Goal: Task Accomplishment & Management: Use online tool/utility

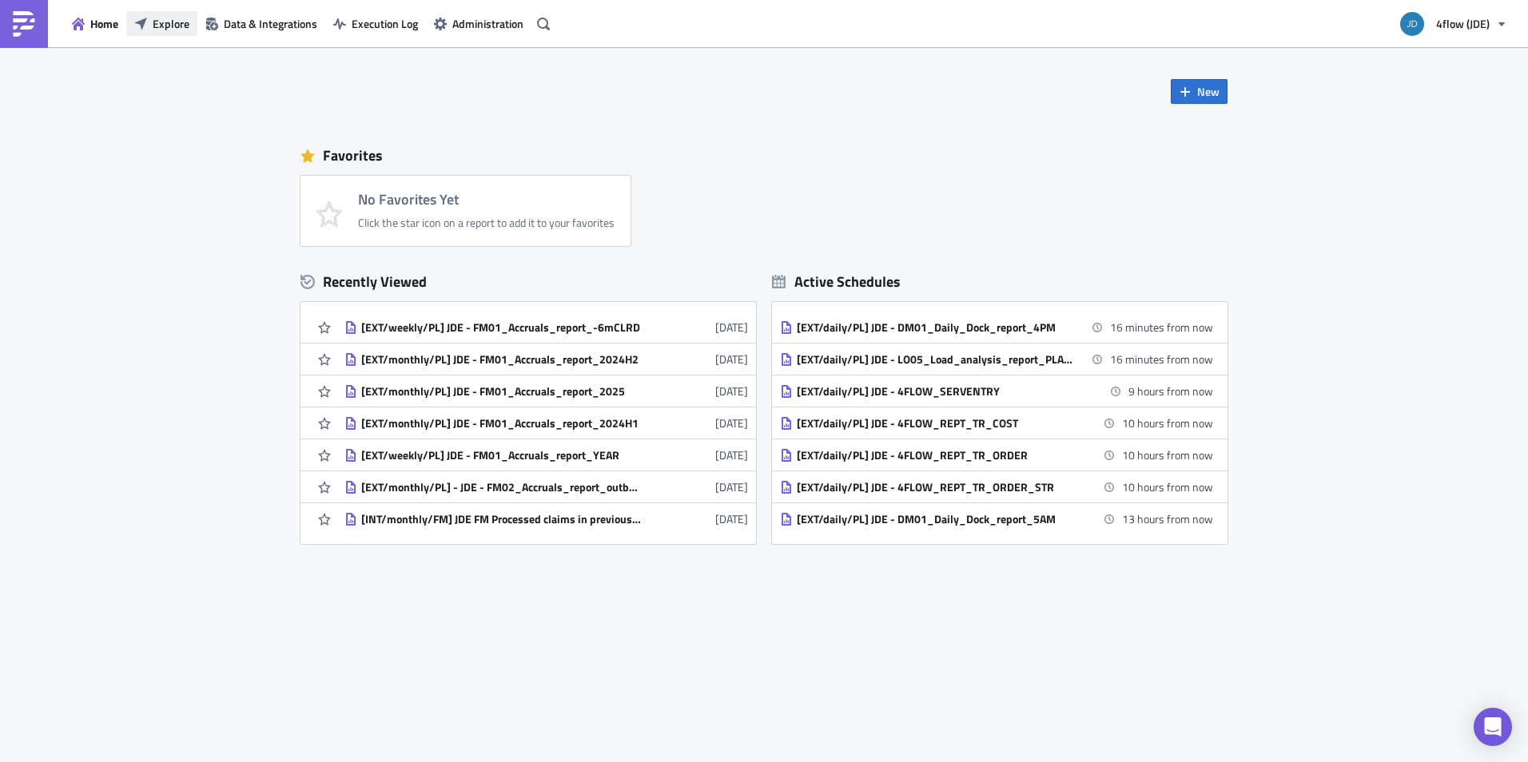
click at [149, 23] on button "Explore" at bounding box center [161, 23] width 71 height 25
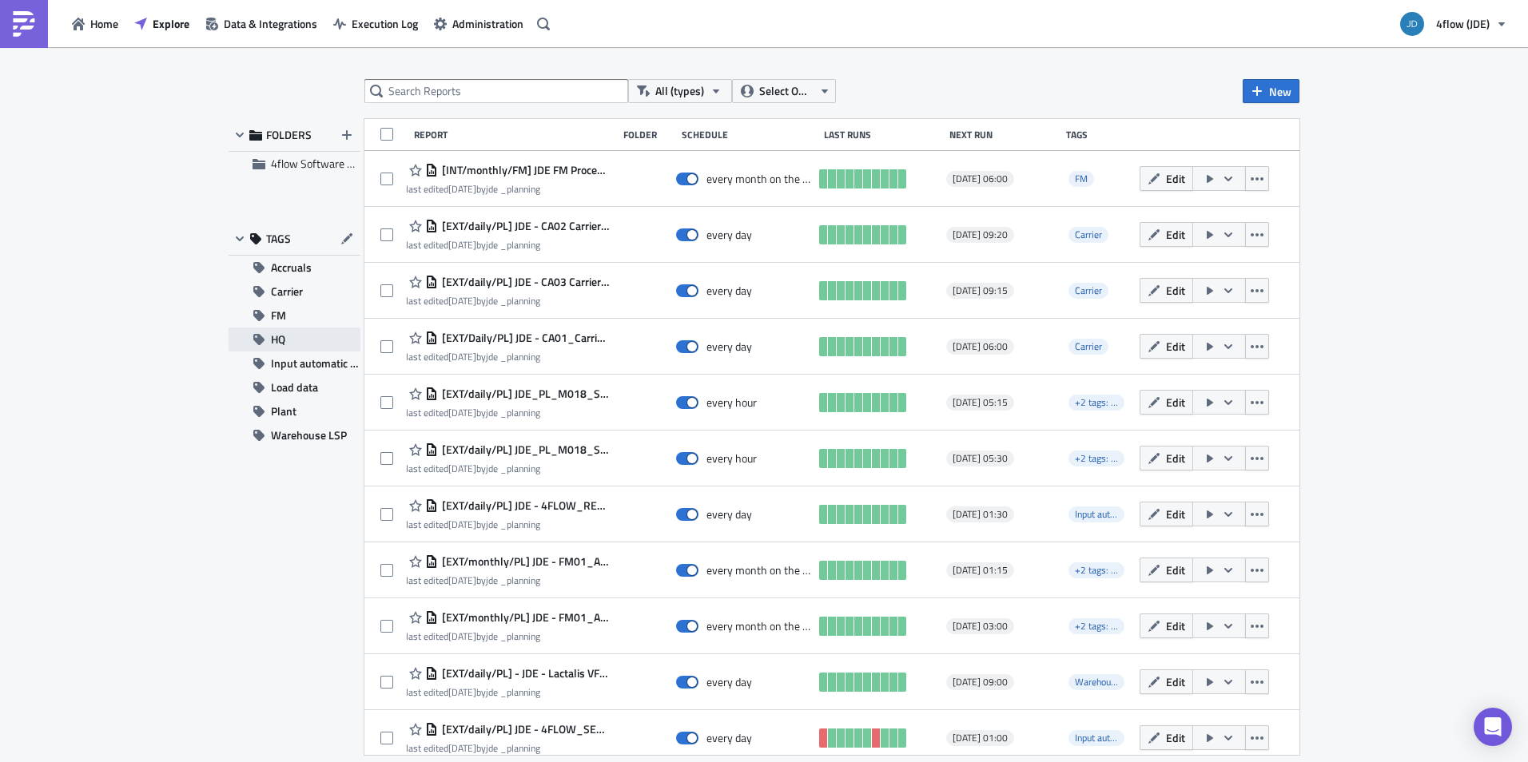
click at [294, 342] on button "HQ" at bounding box center [295, 340] width 132 height 24
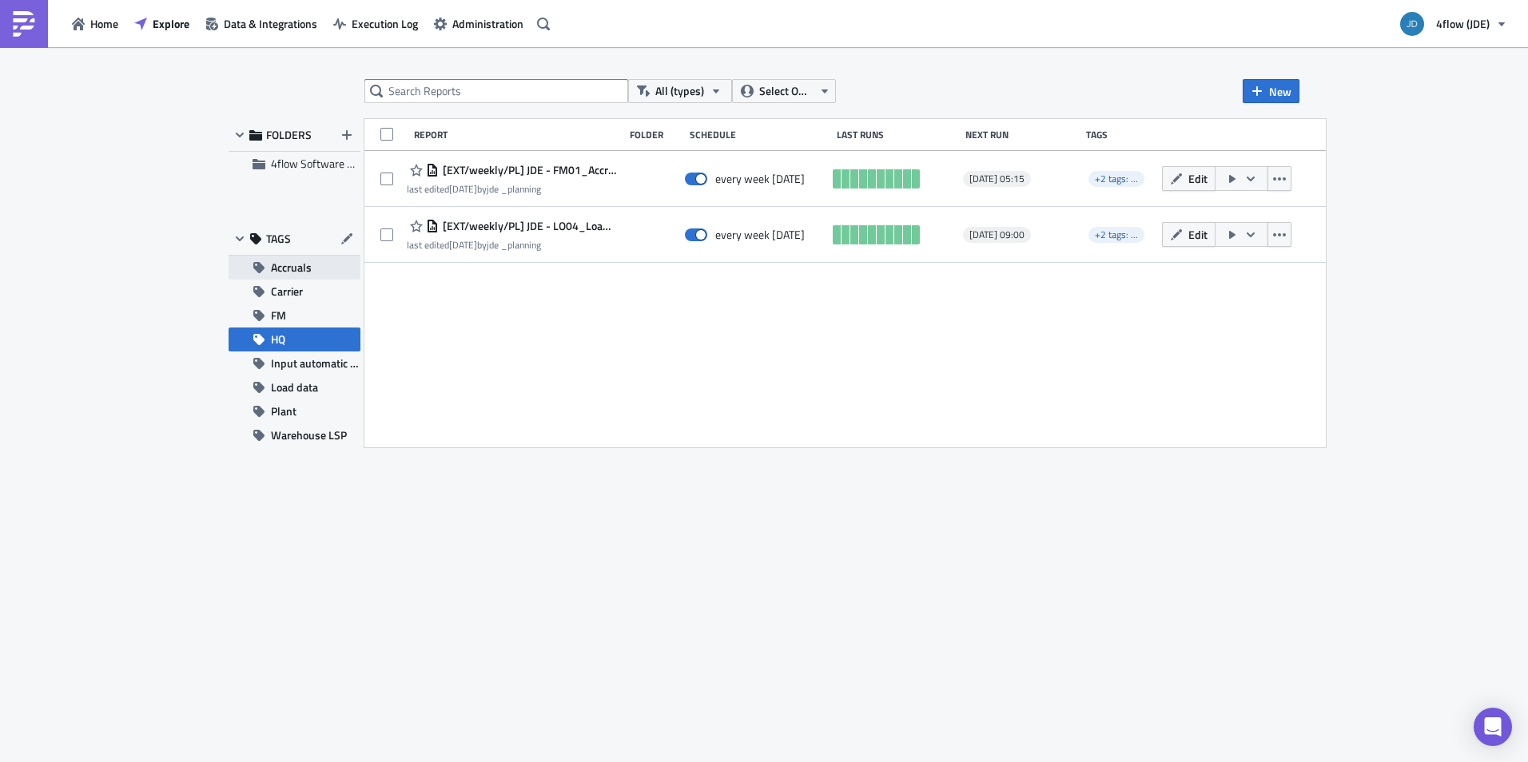
click at [303, 267] on span "Accruals" at bounding box center [291, 268] width 41 height 24
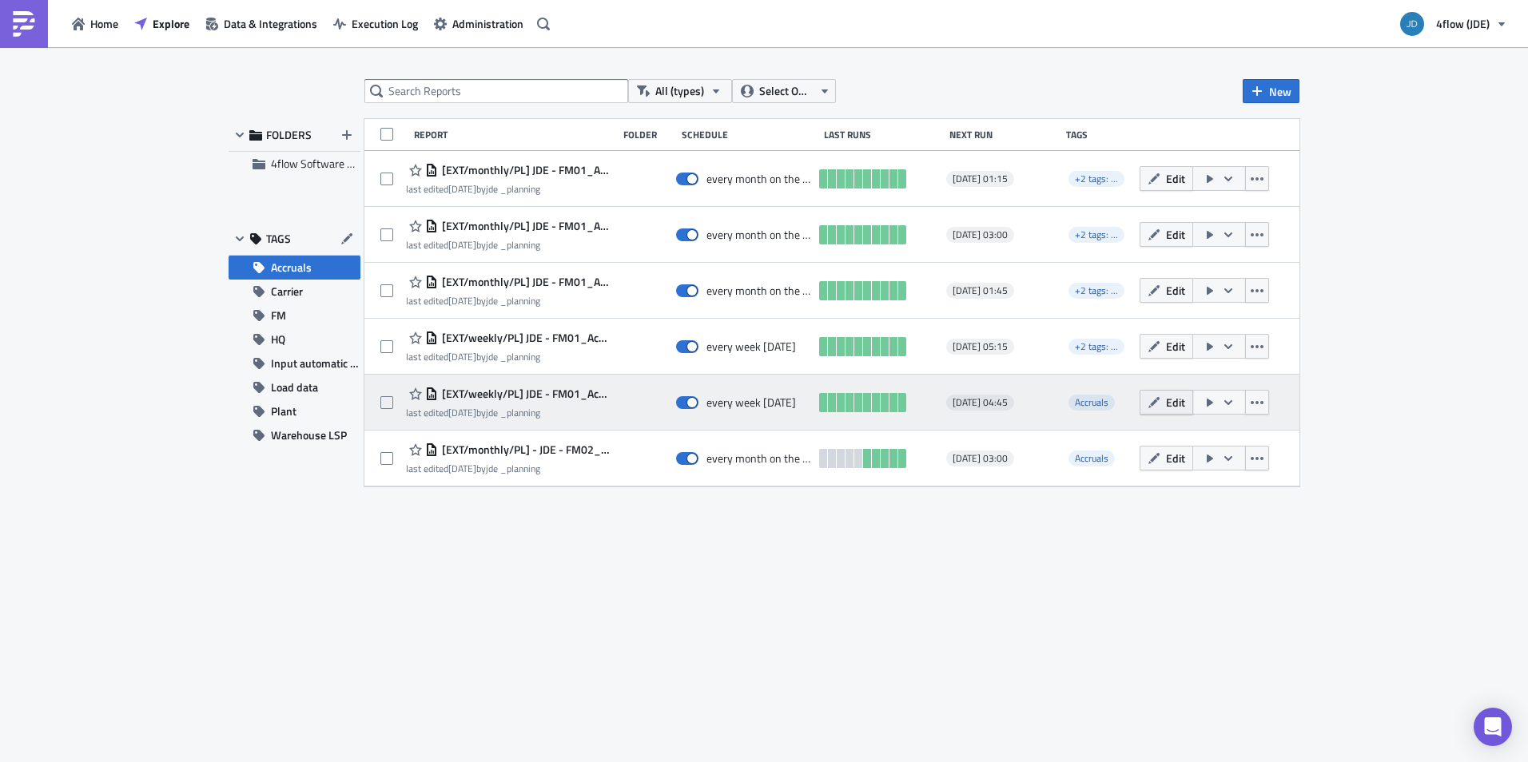
click at [1176, 398] on span "Edit" at bounding box center [1175, 402] width 19 height 17
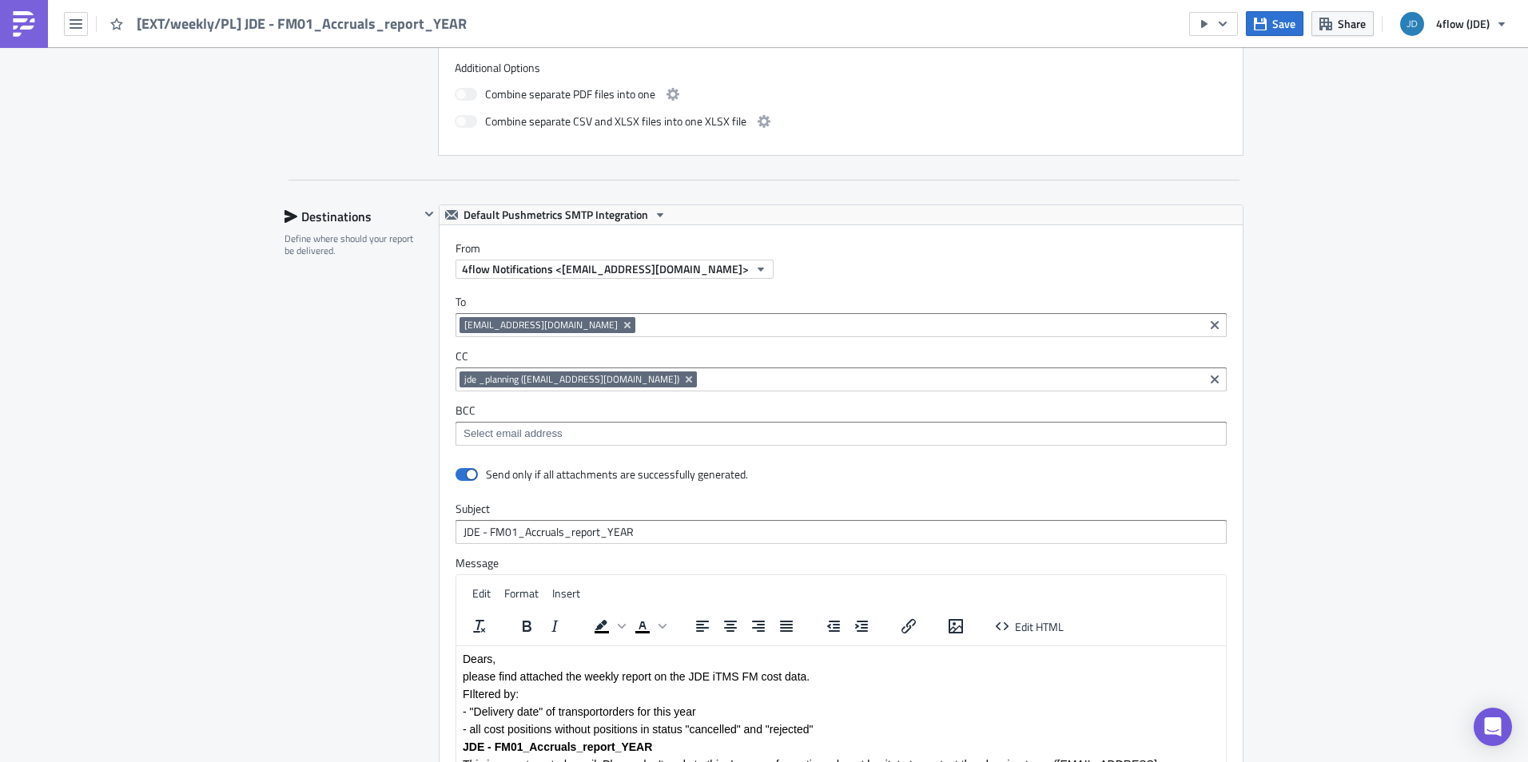
scroll to position [879, 0]
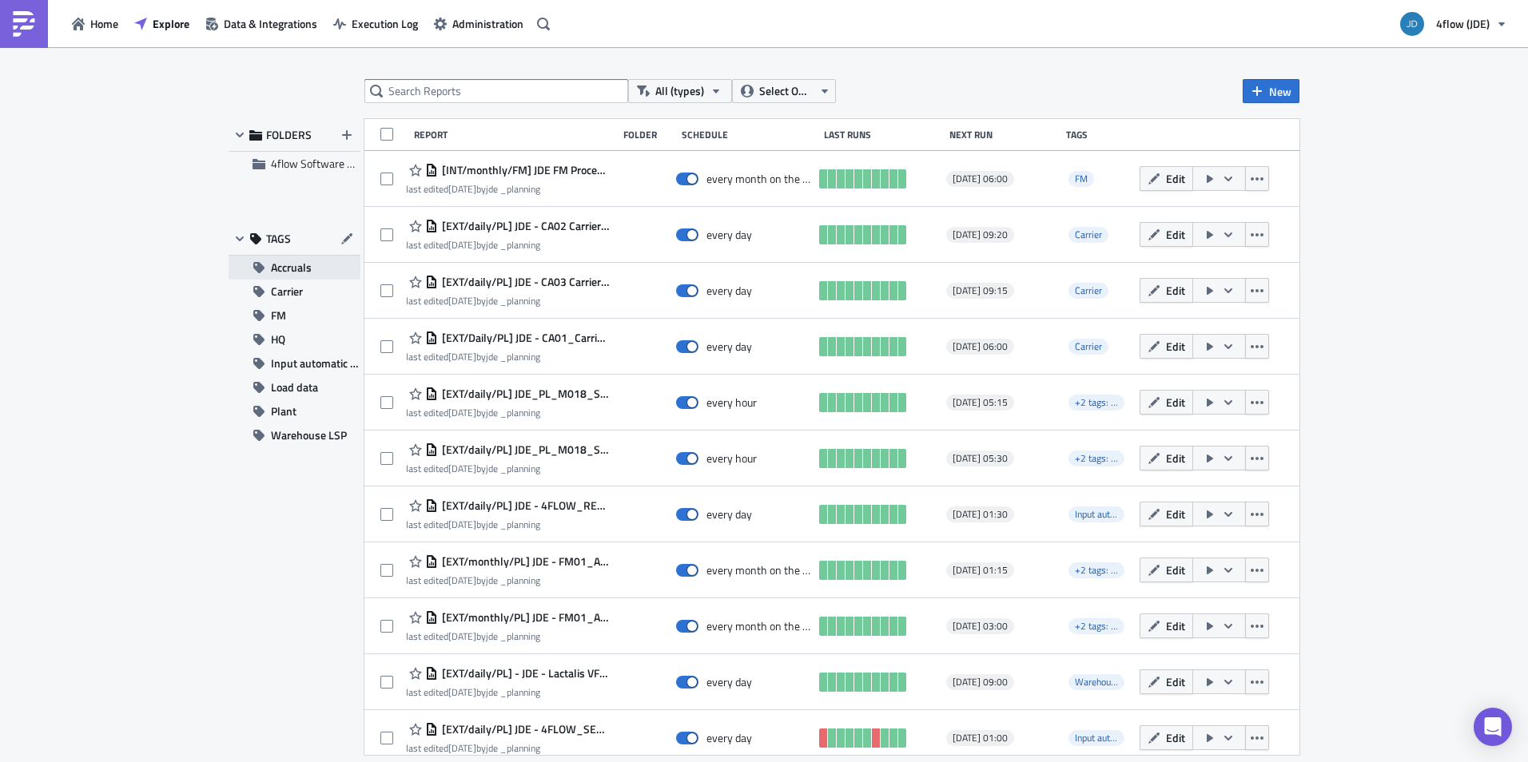
click at [292, 268] on span "Accruals" at bounding box center [291, 268] width 41 height 24
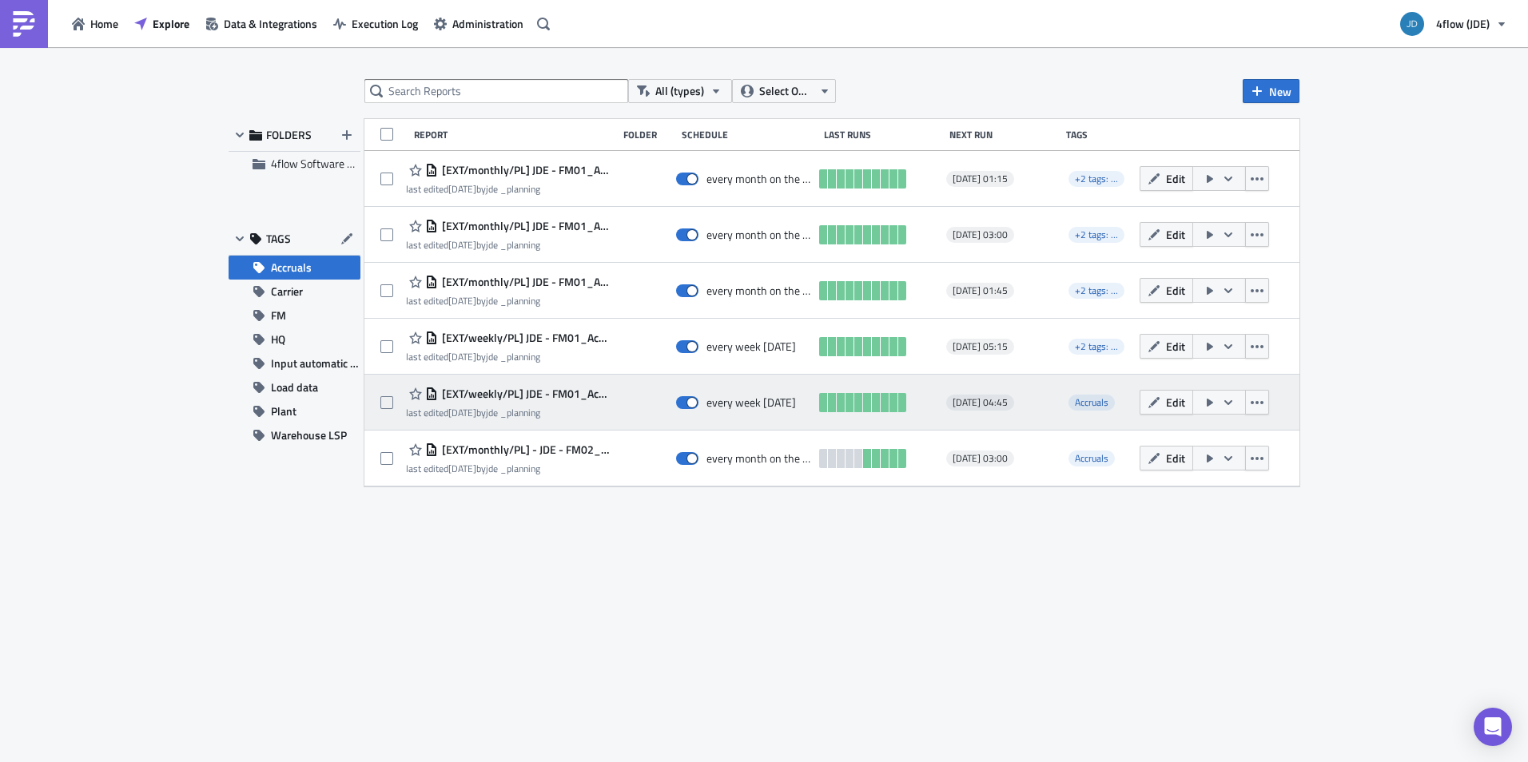
click at [1227, 401] on icon "button" at bounding box center [1228, 402] width 13 height 13
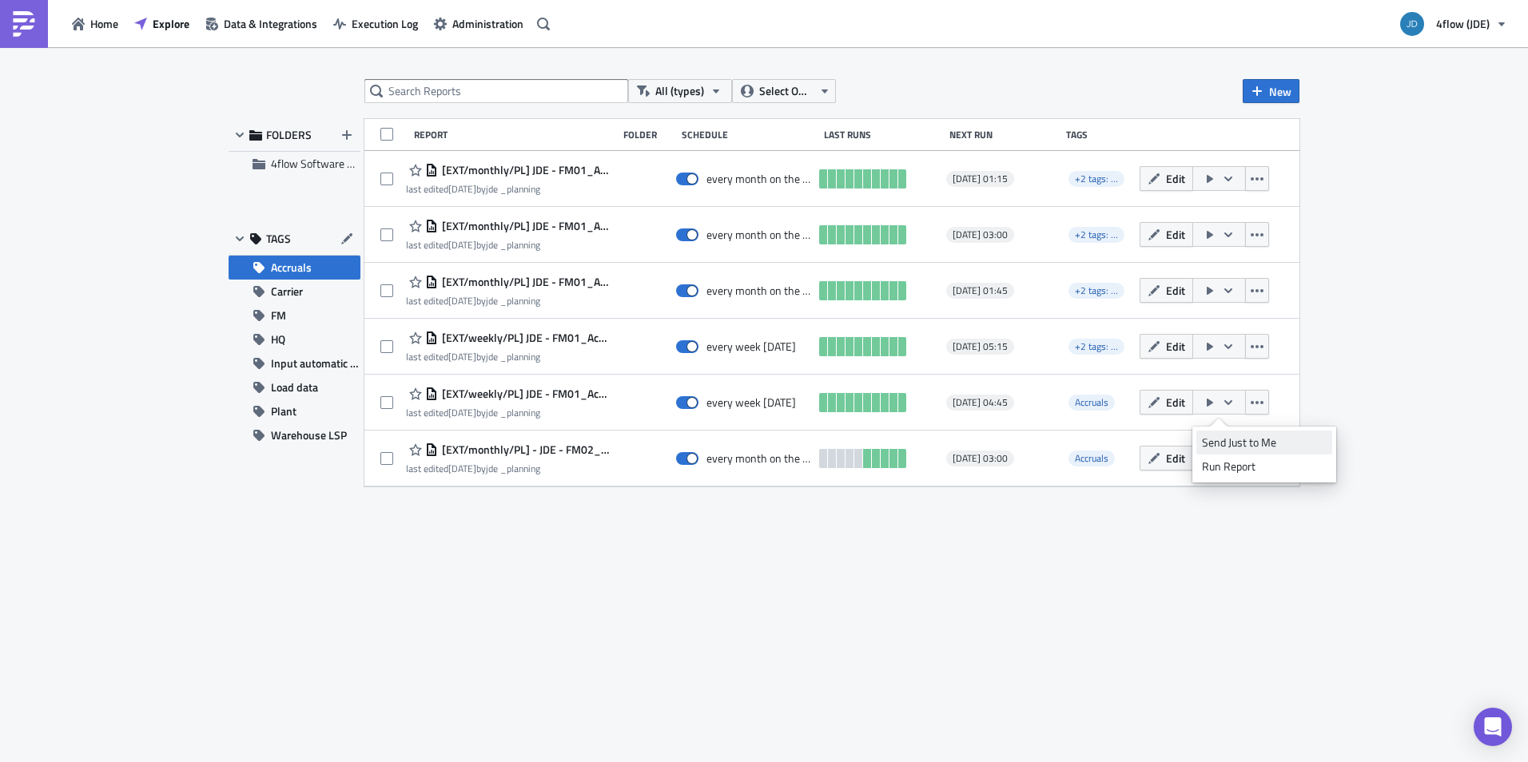
click at [1282, 443] on div "Send Just to Me" at bounding box center [1264, 443] width 125 height 16
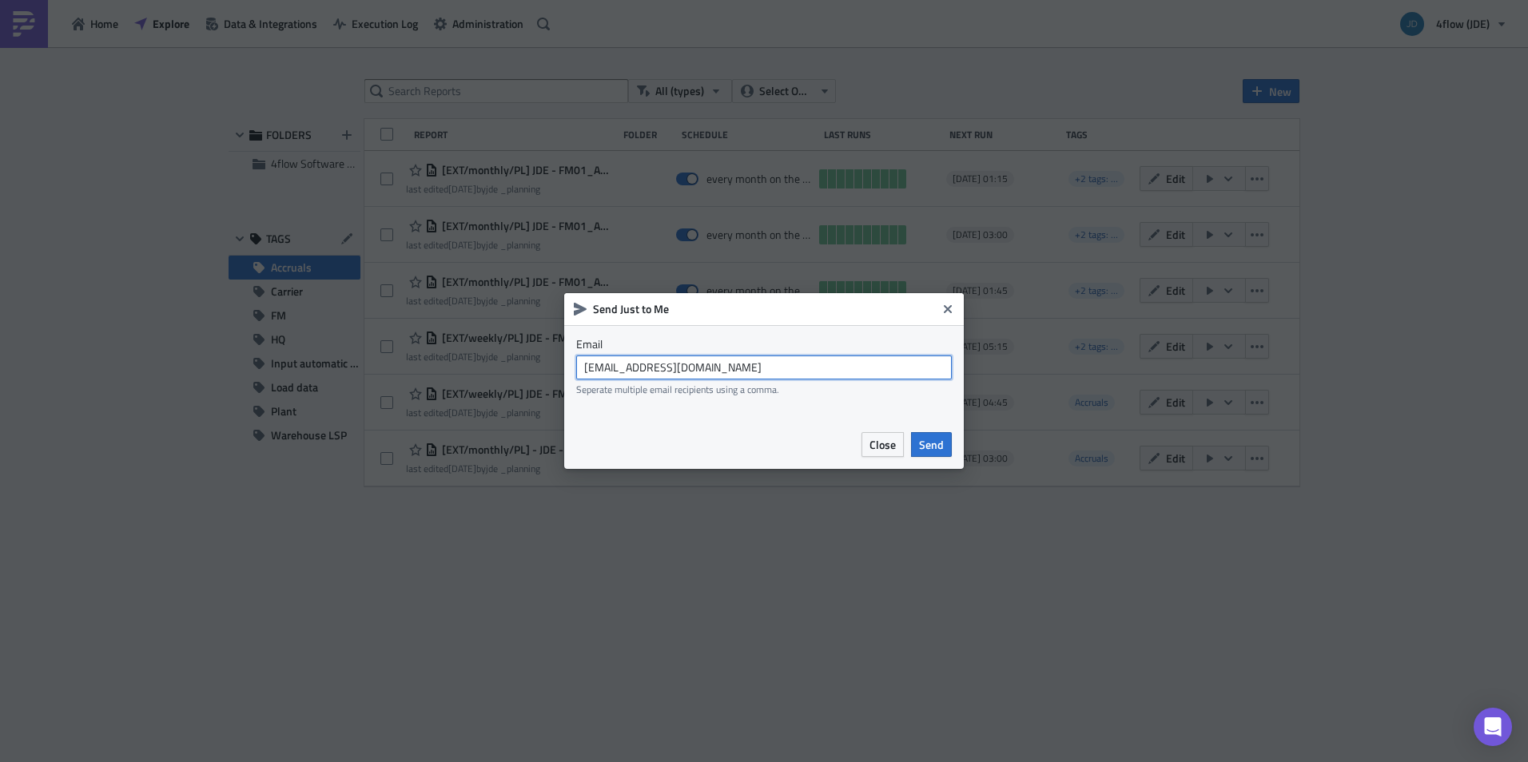
click at [728, 364] on input "[EMAIL_ADDRESS][DOMAIN_NAME]" at bounding box center [764, 368] width 376 height 24
click at [940, 441] on span "Send" at bounding box center [931, 444] width 25 height 17
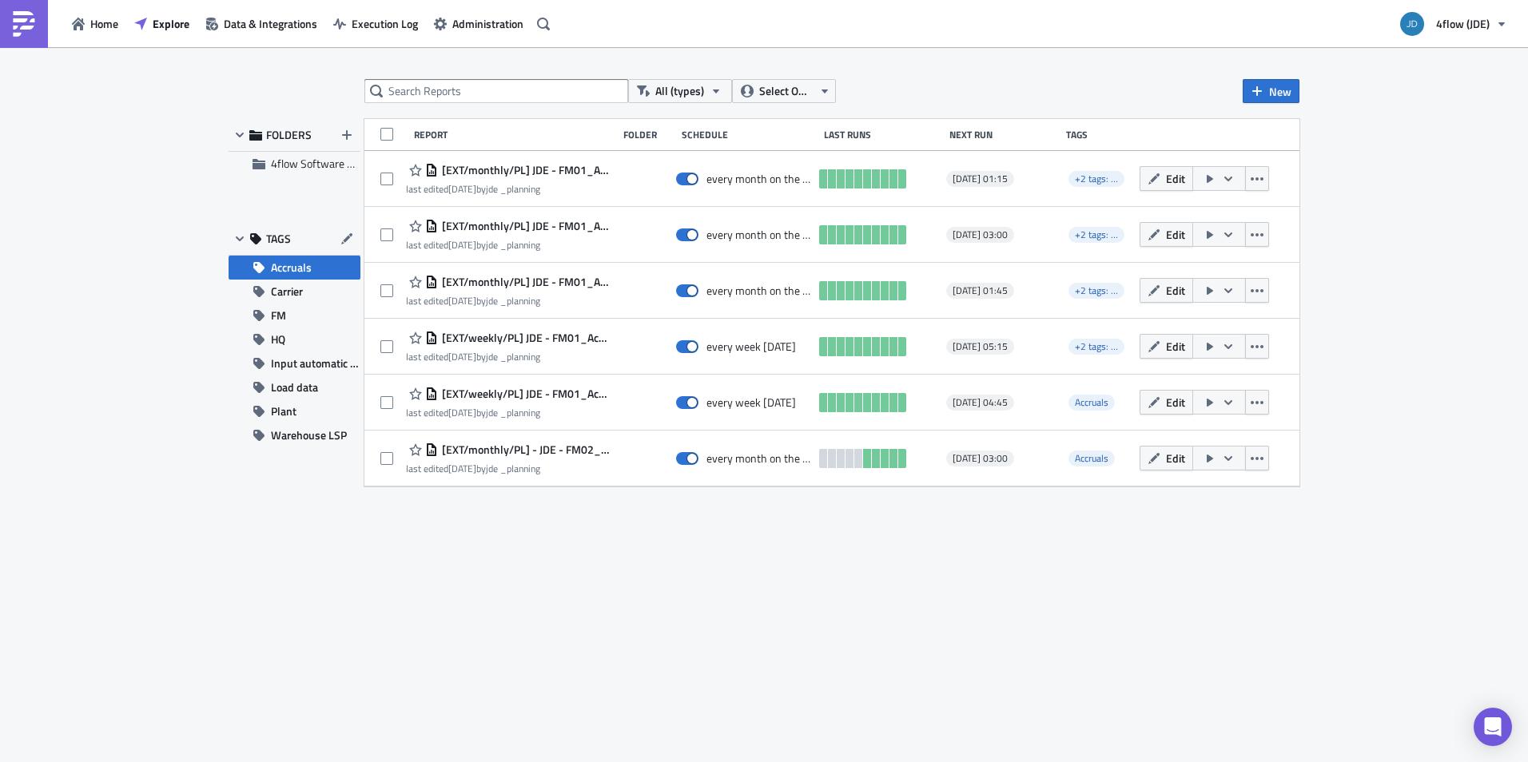
click at [1411, 266] on div "All (types) Select Owner New FOLDERS 4flow Software KAM TAGS Accruals Carrier F…" at bounding box center [764, 406] width 1528 height 718
click at [169, 671] on div "All (types) Select Owner New FOLDERS 4flow Software KAM TAGS Accruals Carrier F…" at bounding box center [764, 406] width 1528 height 718
